Goal: Information Seeking & Learning: Learn about a topic

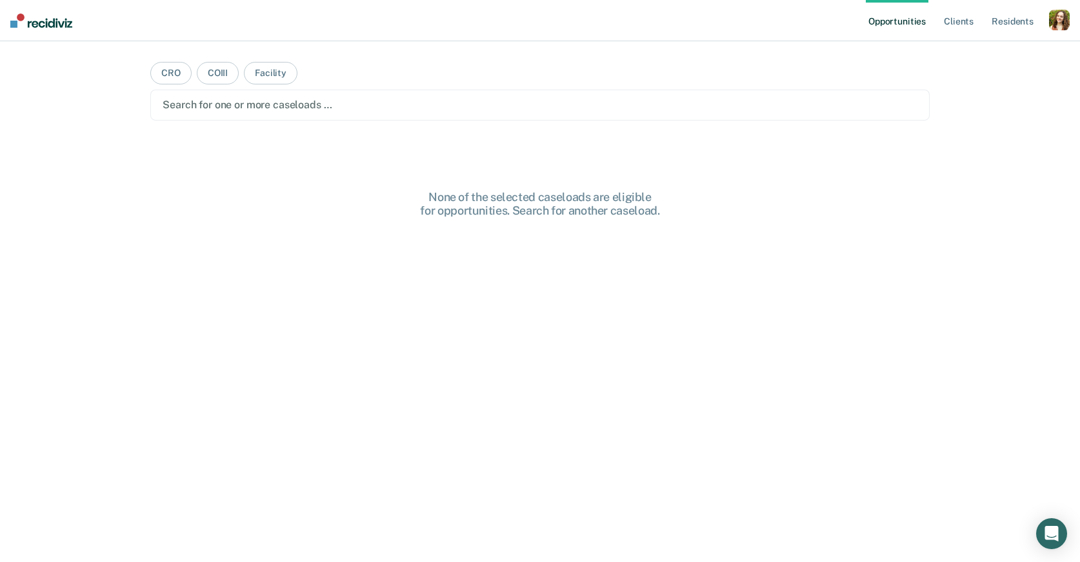
click at [1060, 25] on div "button" at bounding box center [1059, 20] width 21 height 21
click at [969, 53] on link "Profile" at bounding box center [1007, 52] width 104 height 11
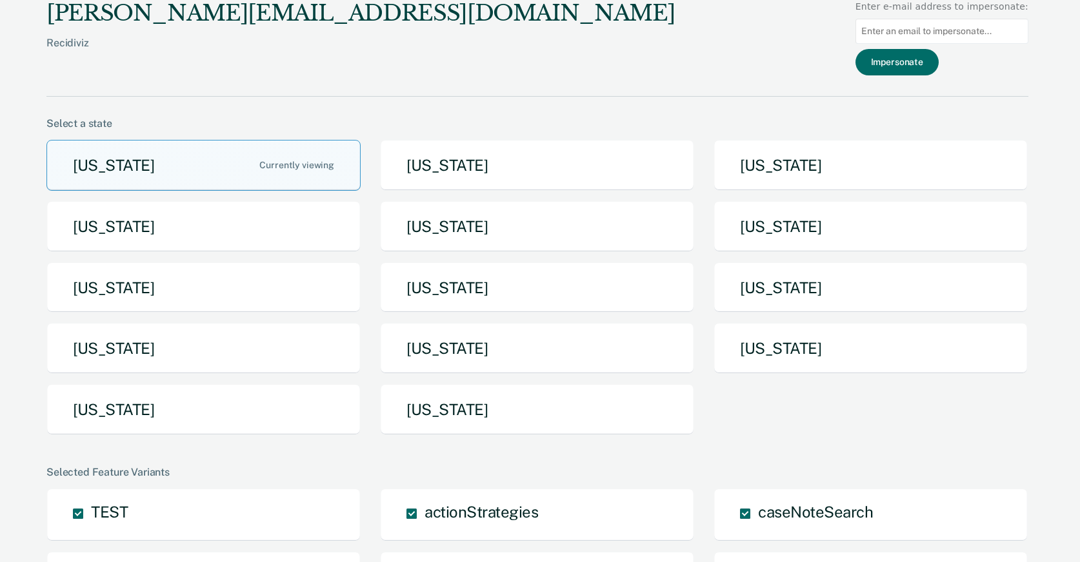
click at [711, 339] on div "[US_STATE] [US_STATE] [US_STATE] [US_STATE] [US_STATE] [US_STATE] [US_STATE] [U…" at bounding box center [537, 293] width 982 height 306
click at [760, 342] on button "[US_STATE]" at bounding box center [870, 348] width 314 height 51
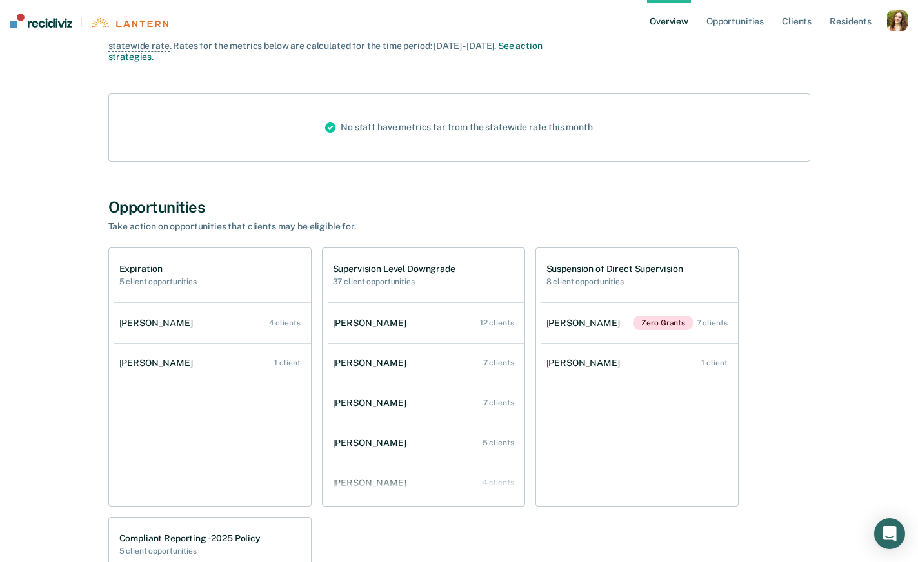
scroll to position [273, 0]
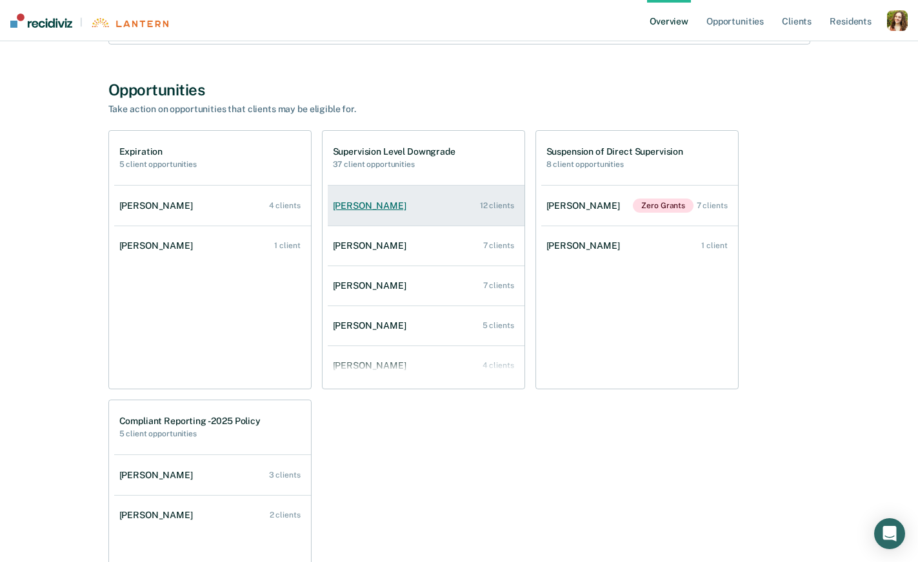
click at [393, 197] on link "[PERSON_NAME] 12 clients" at bounding box center [426, 206] width 197 height 37
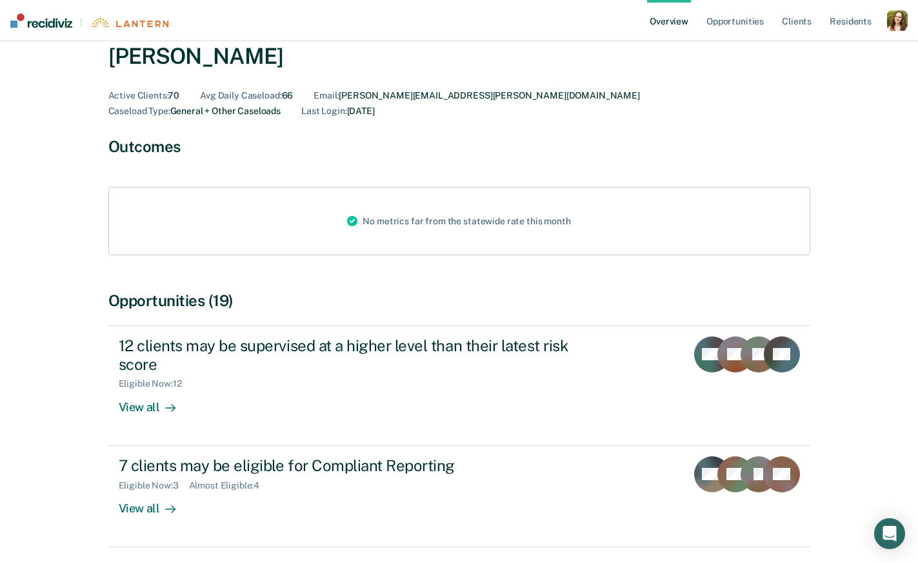
scroll to position [112, 0]
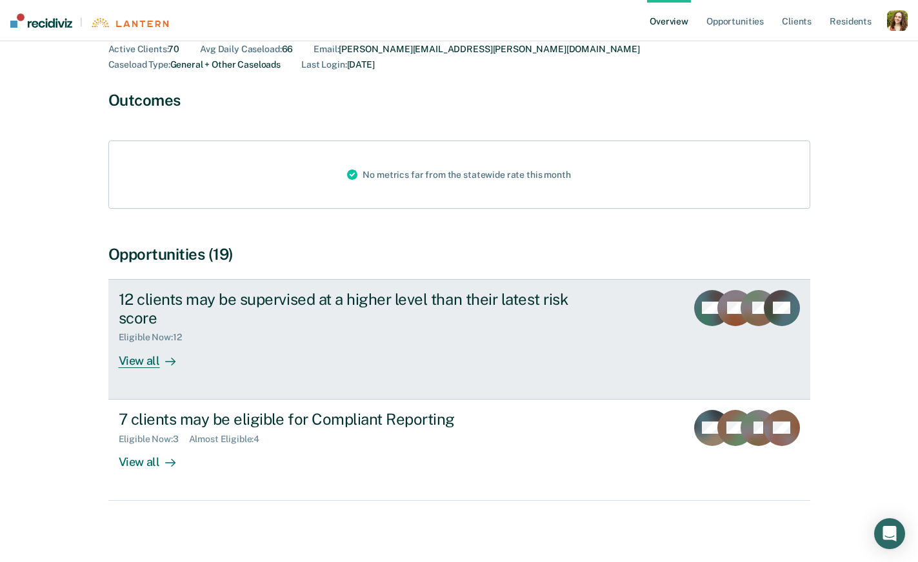
click at [171, 343] on div "View all" at bounding box center [155, 355] width 72 height 25
